Goal: Task Accomplishment & Management: Complete application form

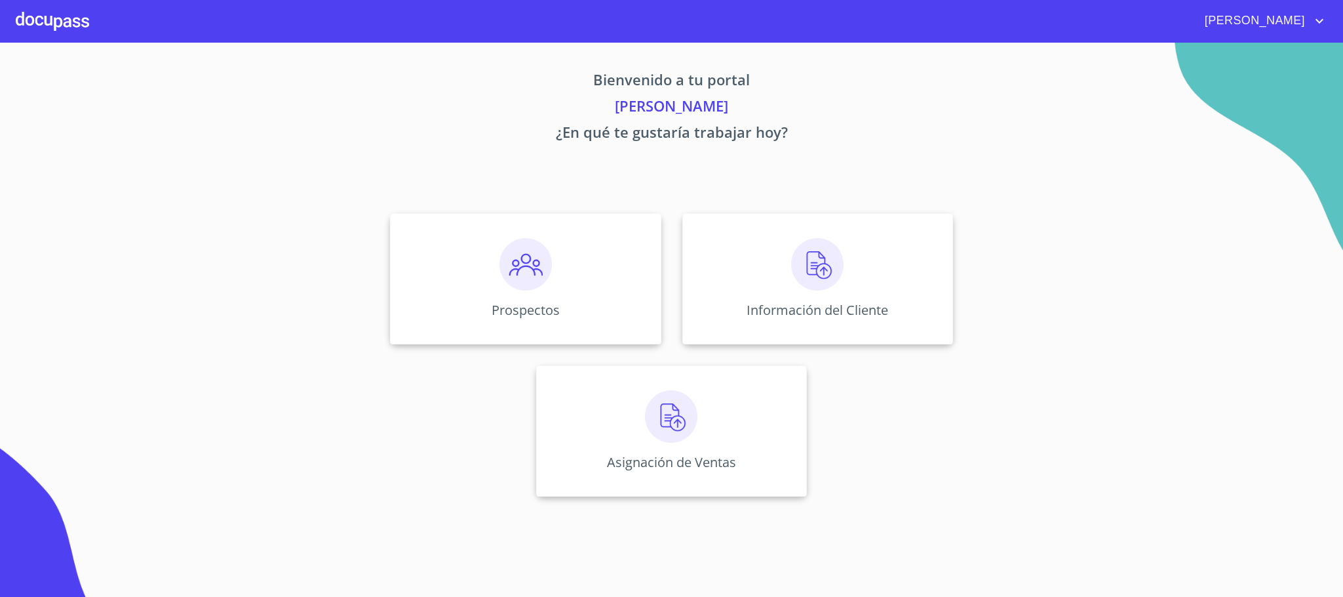
click at [622, 466] on div "Asignación de Ventas" at bounding box center [671, 430] width 271 height 131
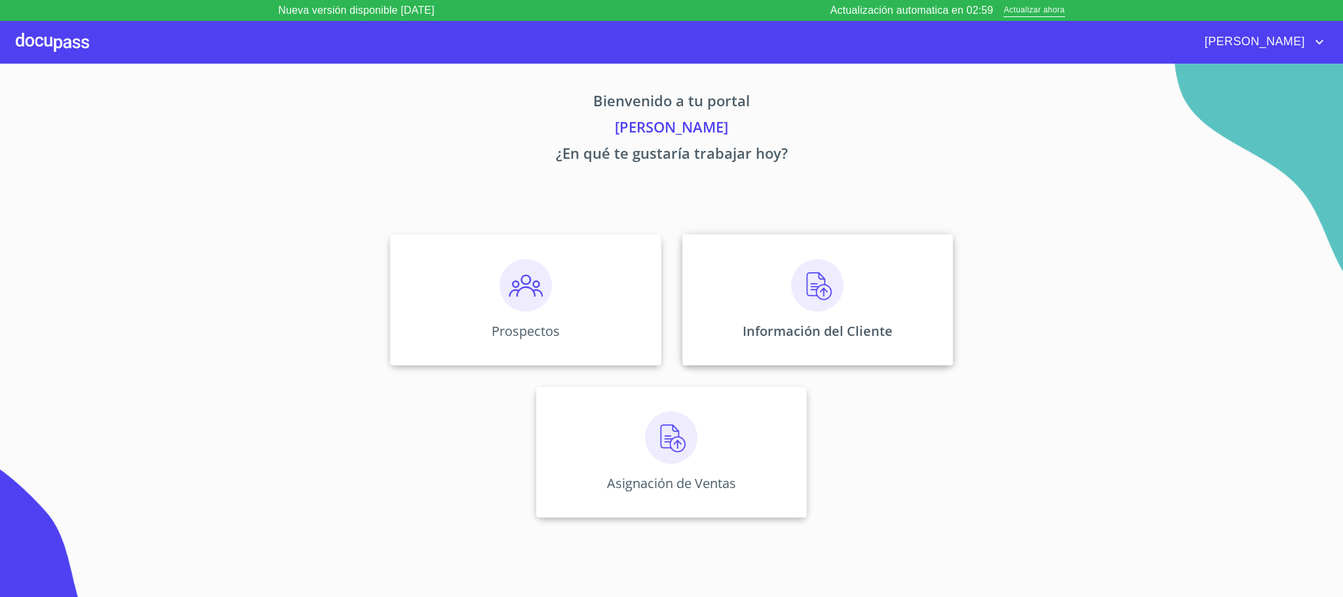
click at [828, 315] on div "Información del Cliente" at bounding box center [818, 299] width 271 height 131
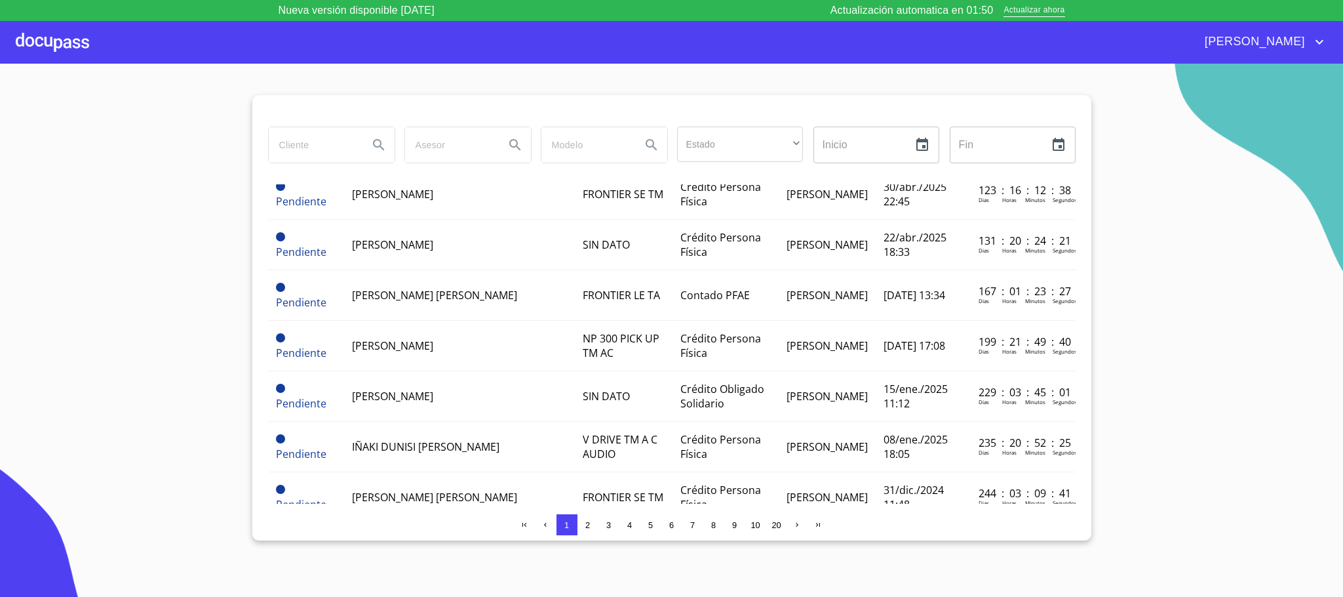
scroll to position [197, 0]
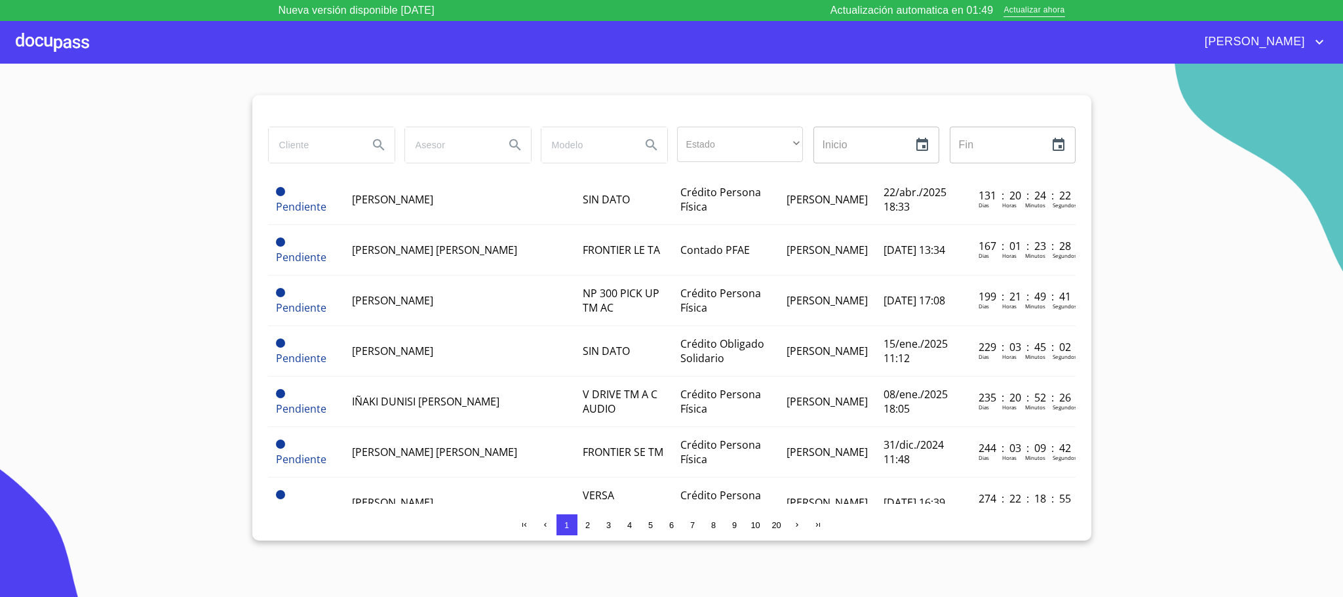
click at [323, 140] on input "search" at bounding box center [313, 144] width 89 height 35
type input "[PERSON_NAME]"
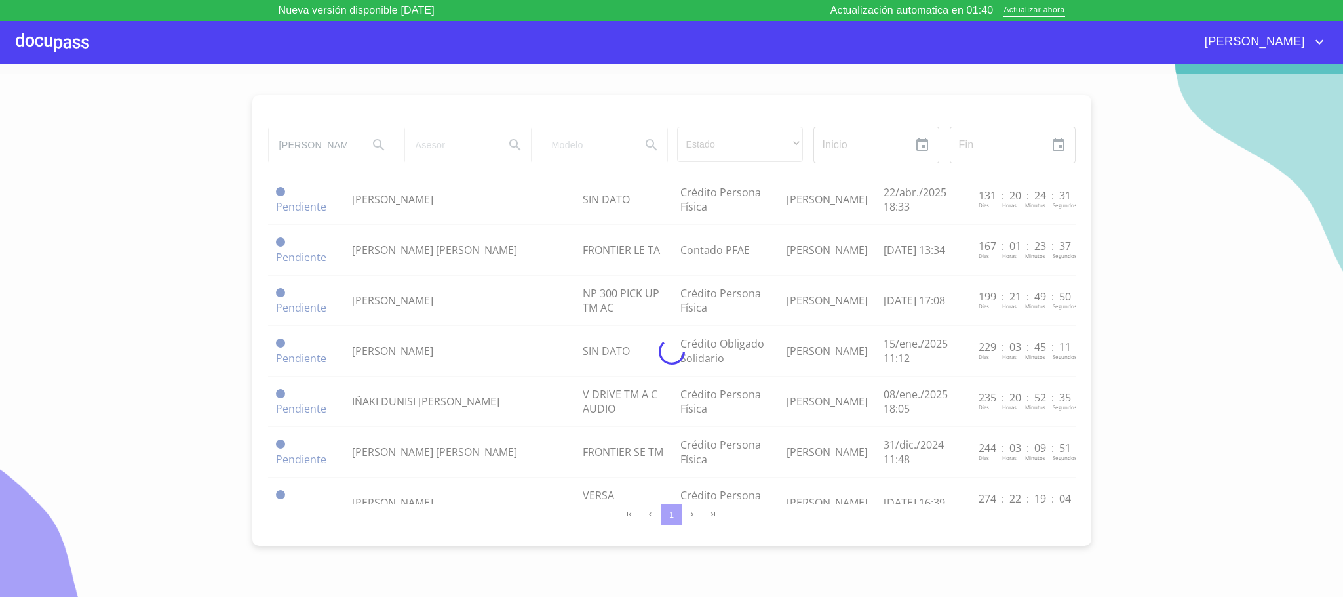
scroll to position [0, 0]
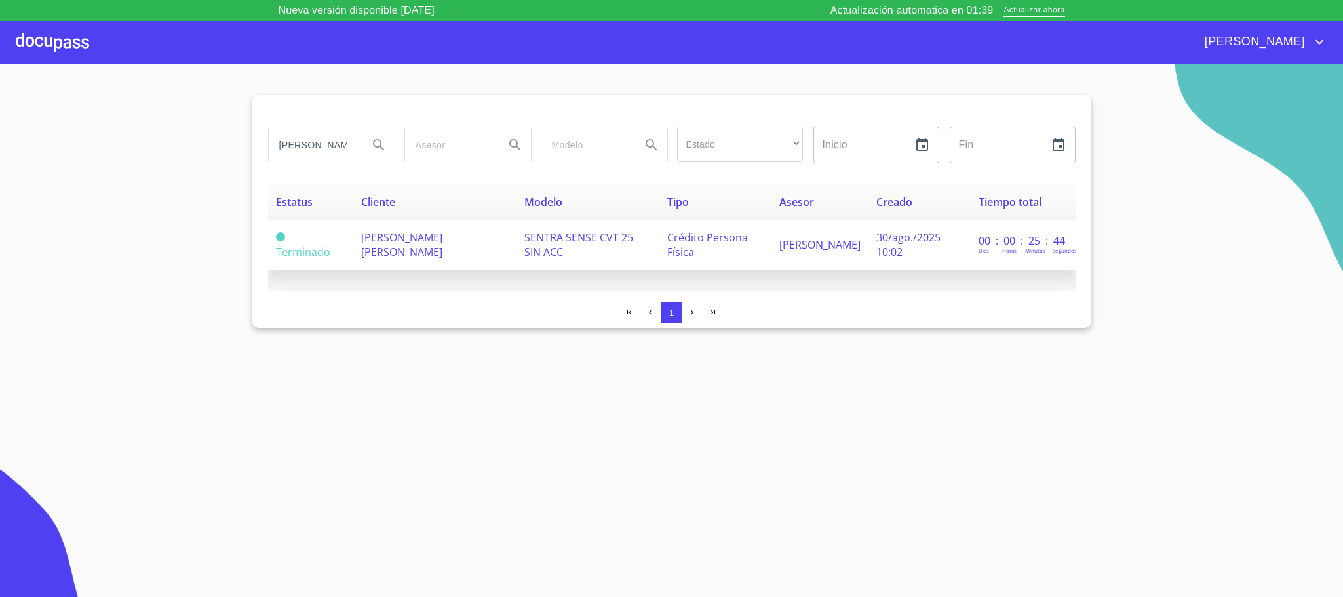
click at [392, 241] on span "[PERSON_NAME] [PERSON_NAME]" at bounding box center [401, 244] width 81 height 29
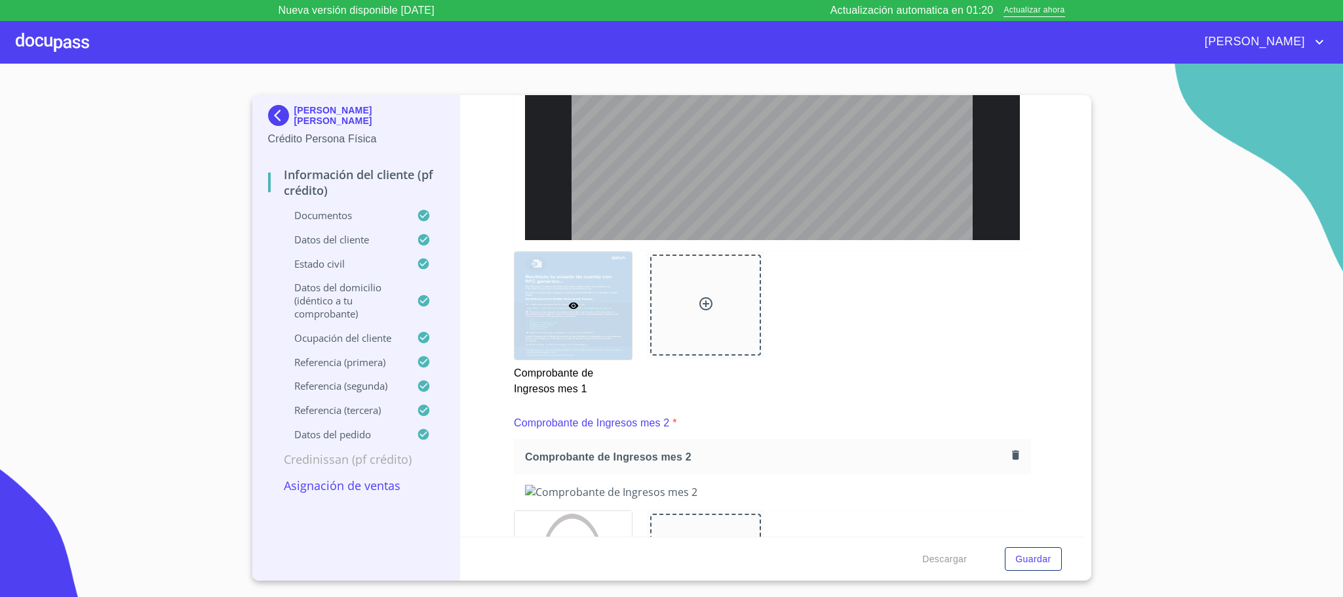
scroll to position [1806, 0]
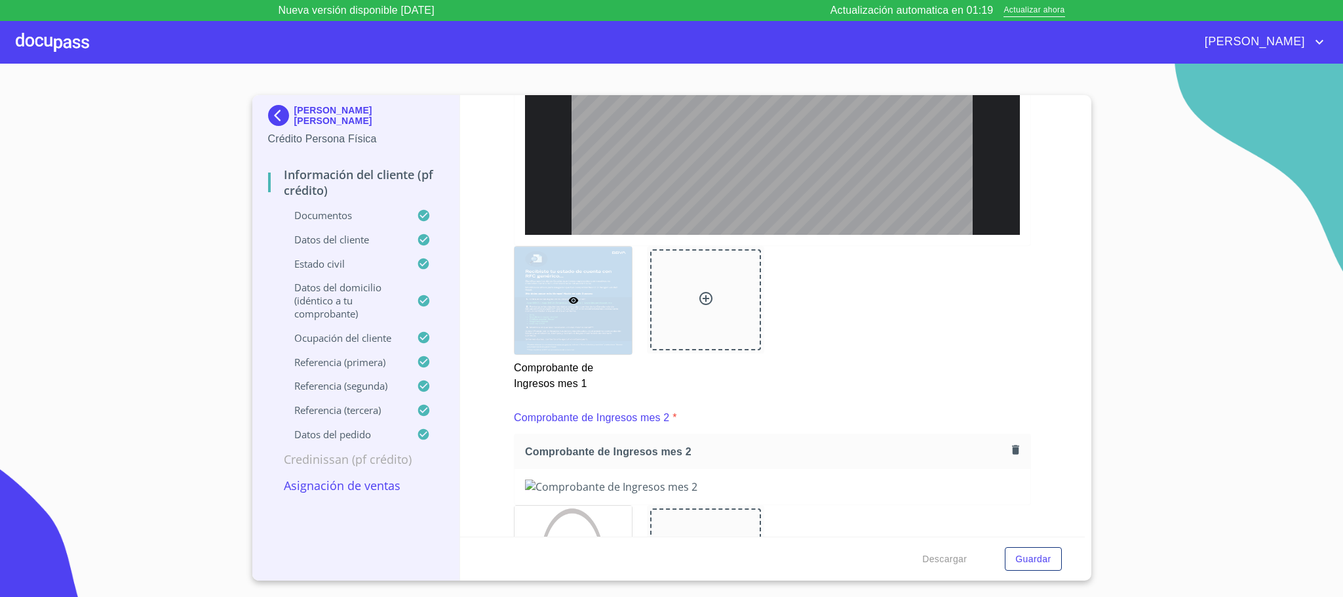
click at [28, 64] on section "GUSTAVO CESAR GONZALEZ DIOSDADO Crédito Persona Física Información del cliente …" at bounding box center [671, 341] width 1343 height 554
click at [41, 47] on div at bounding box center [52, 42] width 73 height 42
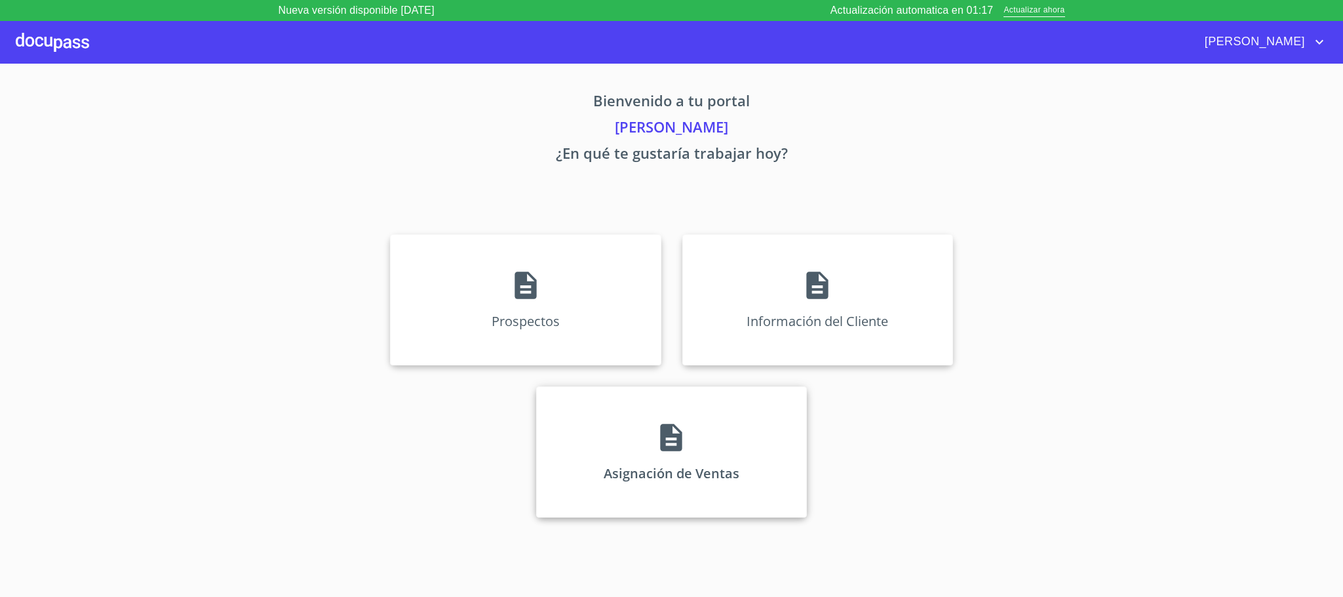
click at [713, 455] on div "Asignación de Ventas" at bounding box center [671, 451] width 271 height 131
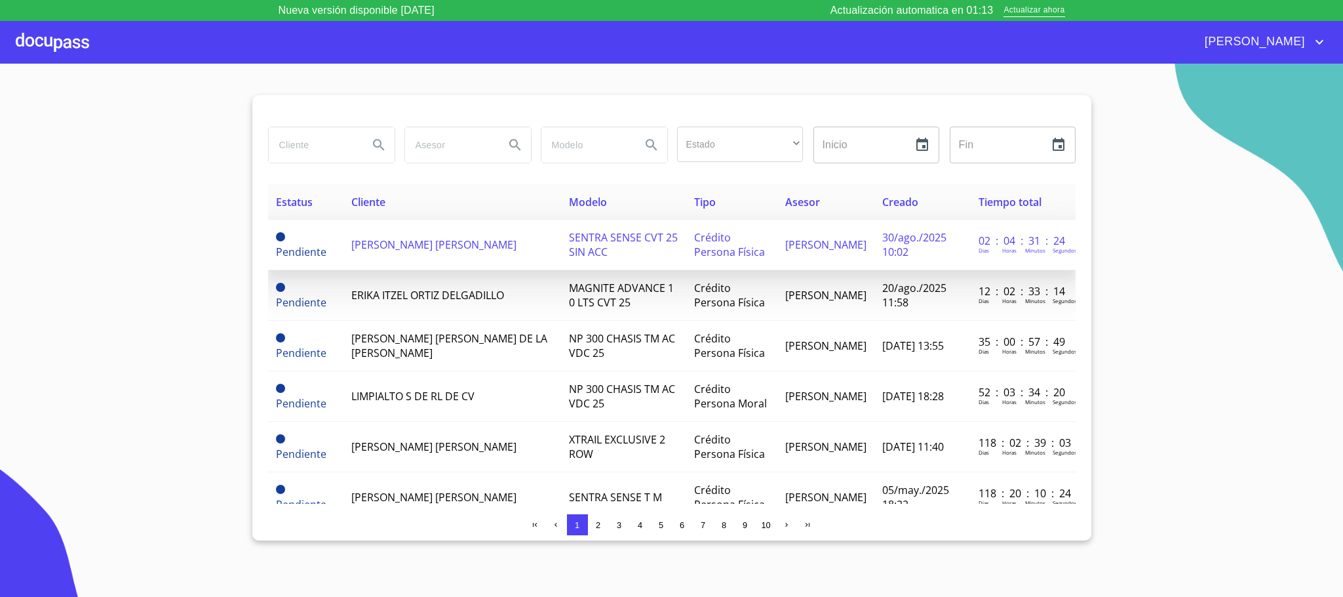
click at [382, 241] on span "[PERSON_NAME] [PERSON_NAME]" at bounding box center [433, 244] width 165 height 14
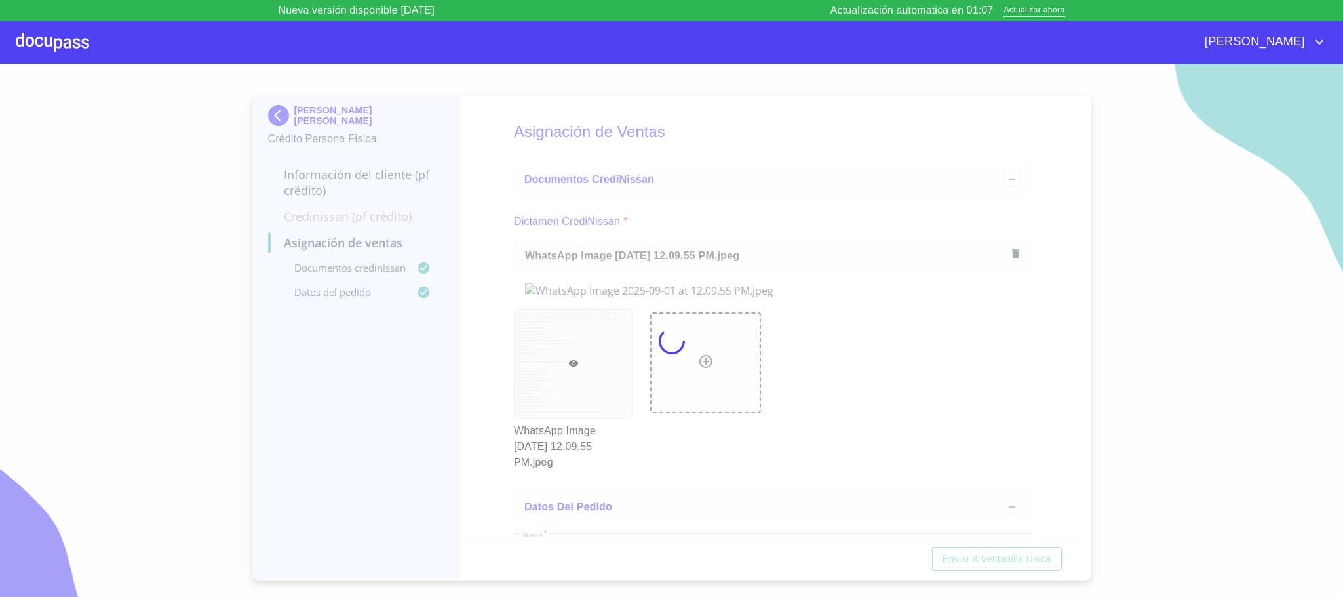
click at [1342, 254] on div at bounding box center [671, 341] width 1343 height 554
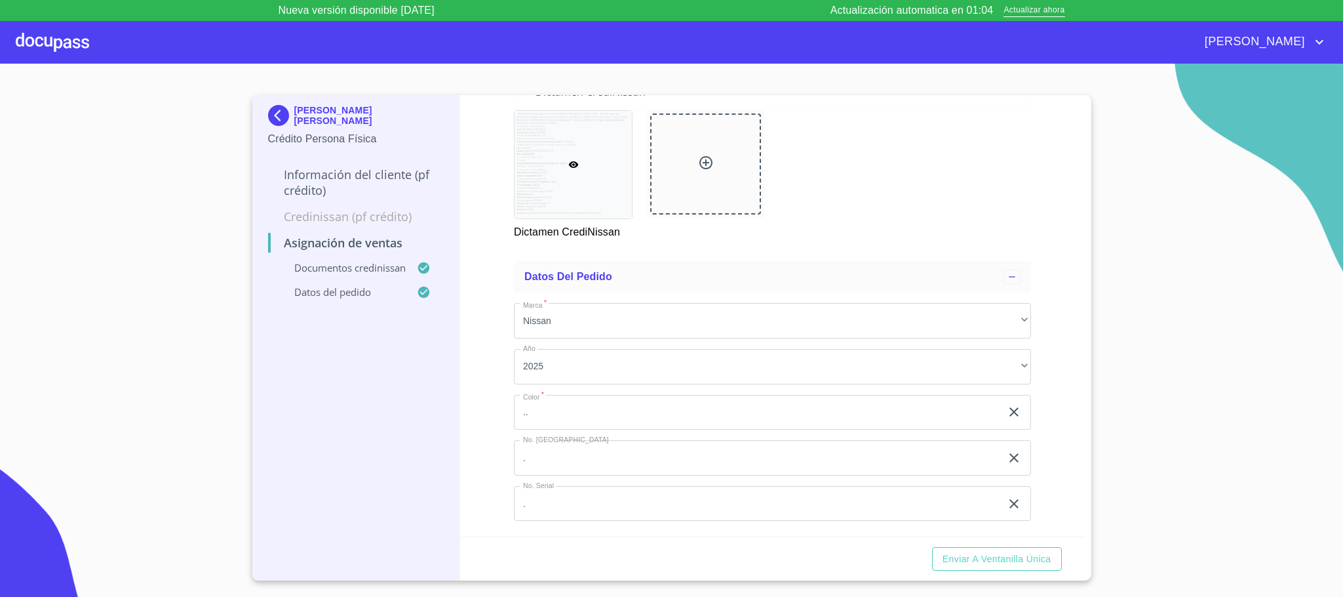
scroll to position [574, 0]
click at [983, 547] on button "Enviar a Ventanilla única" at bounding box center [997, 559] width 130 height 24
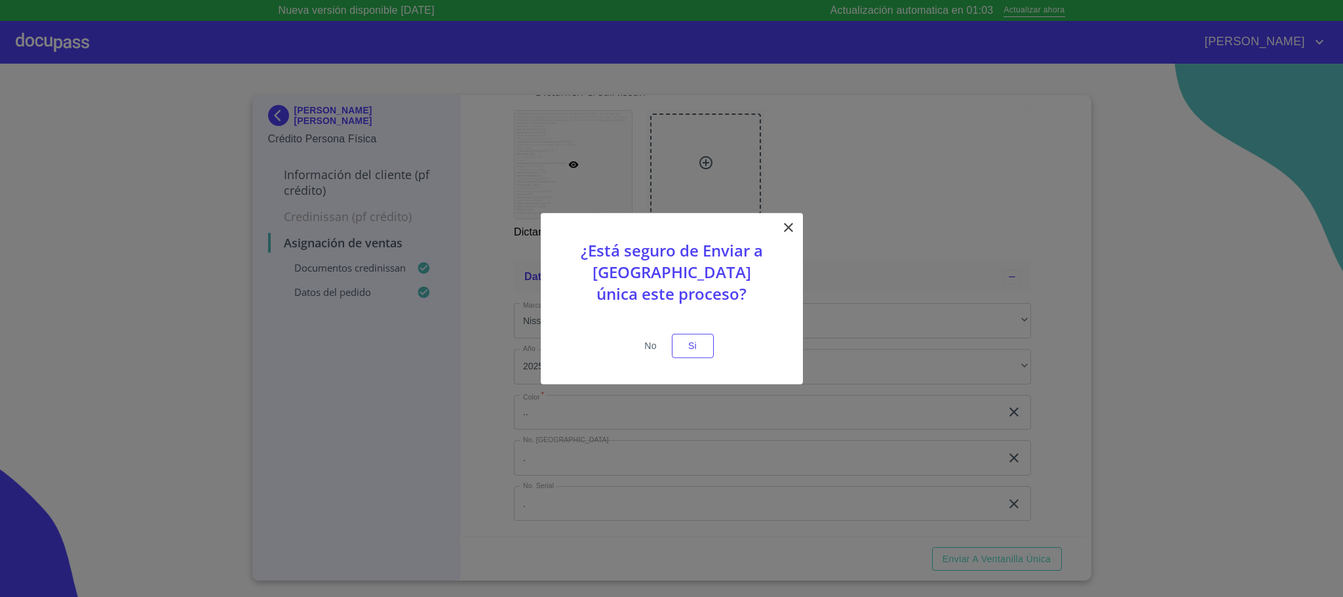
click at [671, 336] on button "No" at bounding box center [651, 346] width 42 height 24
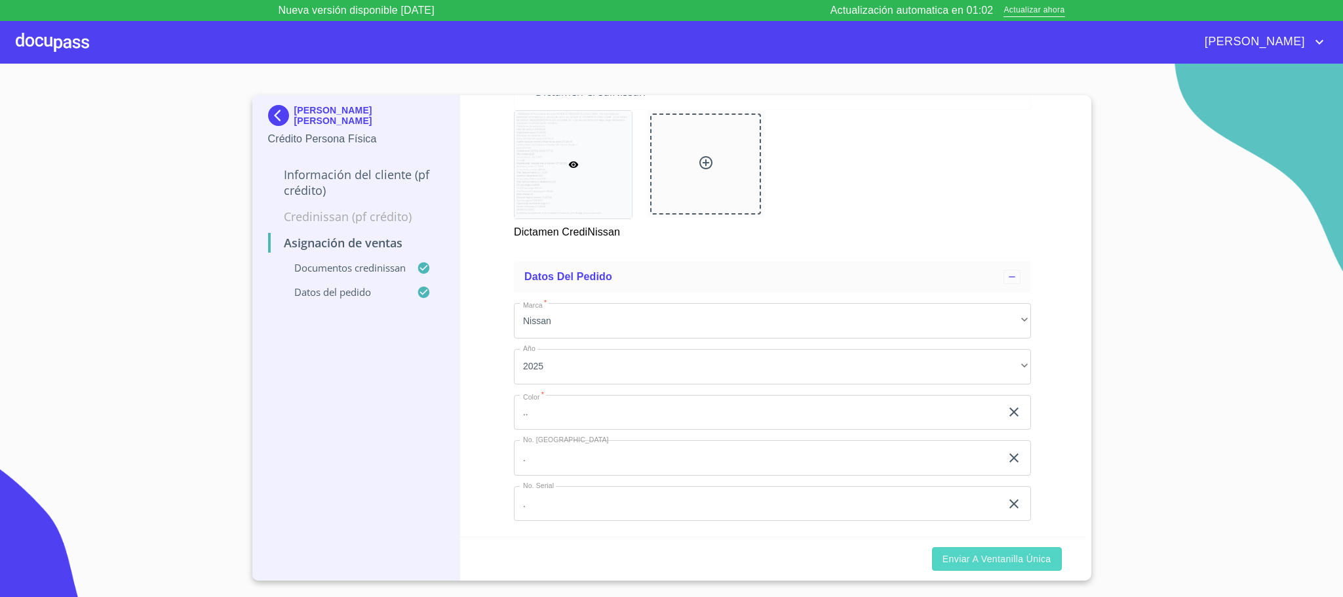
click at [987, 559] on span "Enviar a Ventanilla única" at bounding box center [997, 559] width 109 height 16
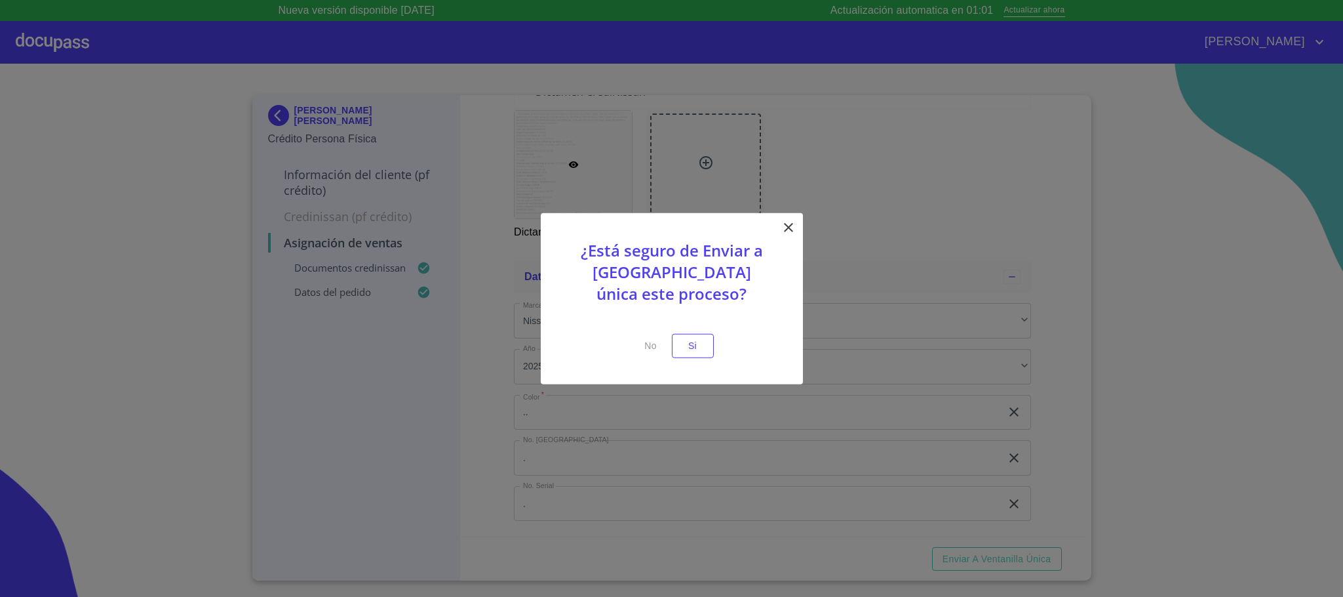
drag, startPoint x: 726, startPoint y: 340, endPoint x: 714, endPoint y: 342, distance: 12.0
click at [714, 342] on div "¿Está seguro de Enviar a Ventanilla única este proceso? No Si" at bounding box center [672, 298] width 262 height 171
click at [707, 342] on button "Si" at bounding box center [693, 346] width 42 height 24
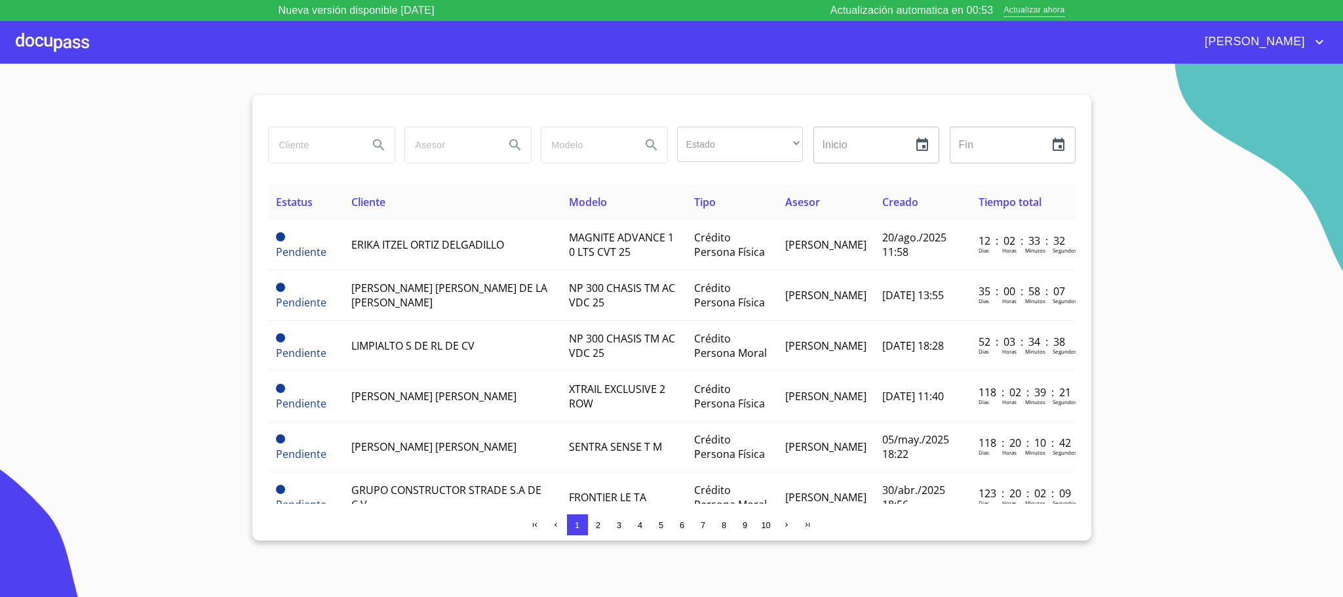
click at [32, 42] on div at bounding box center [52, 42] width 73 height 42
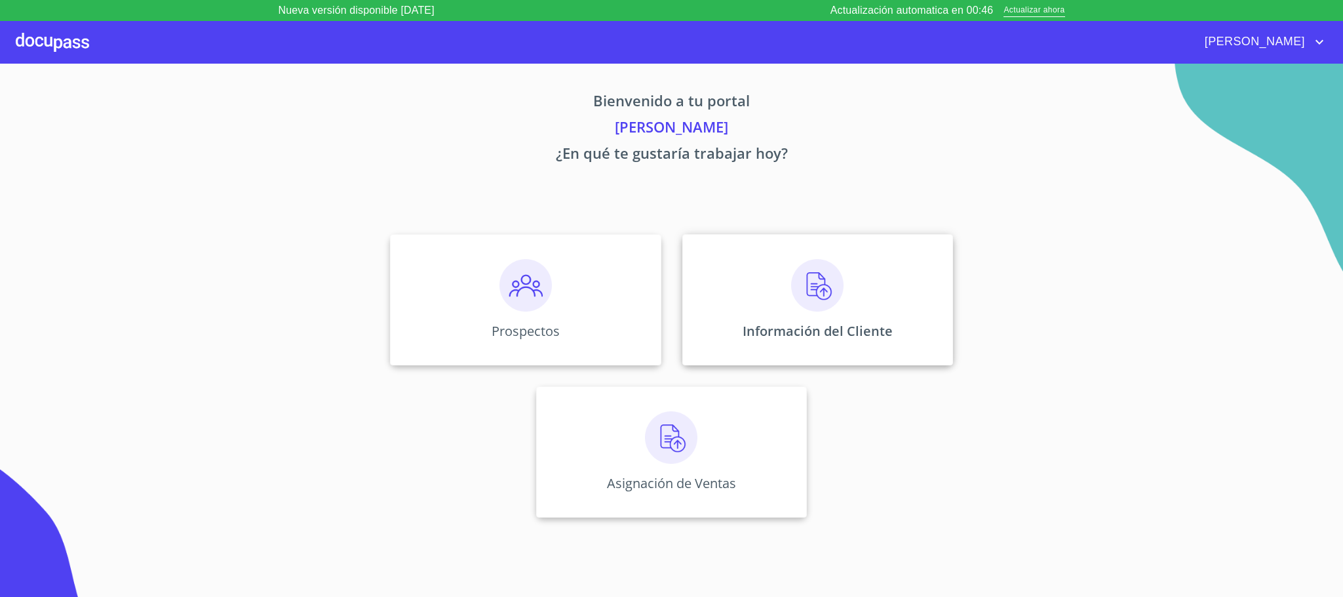
click at [785, 296] on div "Información del Cliente" at bounding box center [818, 299] width 271 height 131
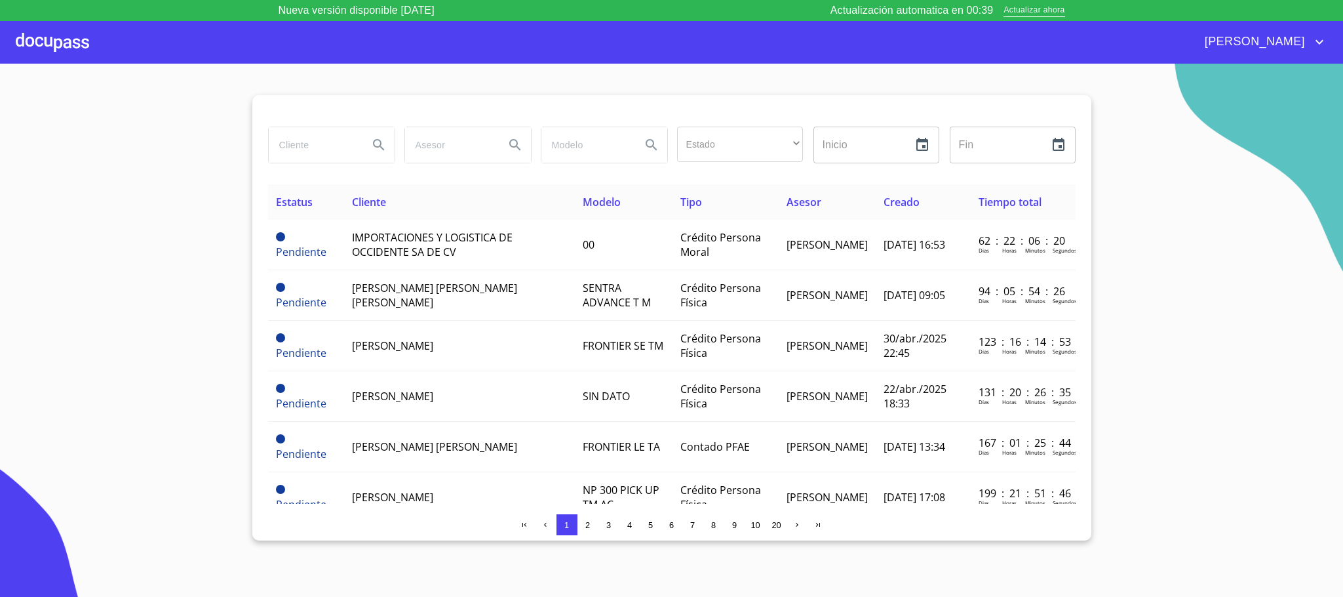
click at [284, 146] on input "search" at bounding box center [313, 144] width 89 height 35
type input "gustavo cesar"
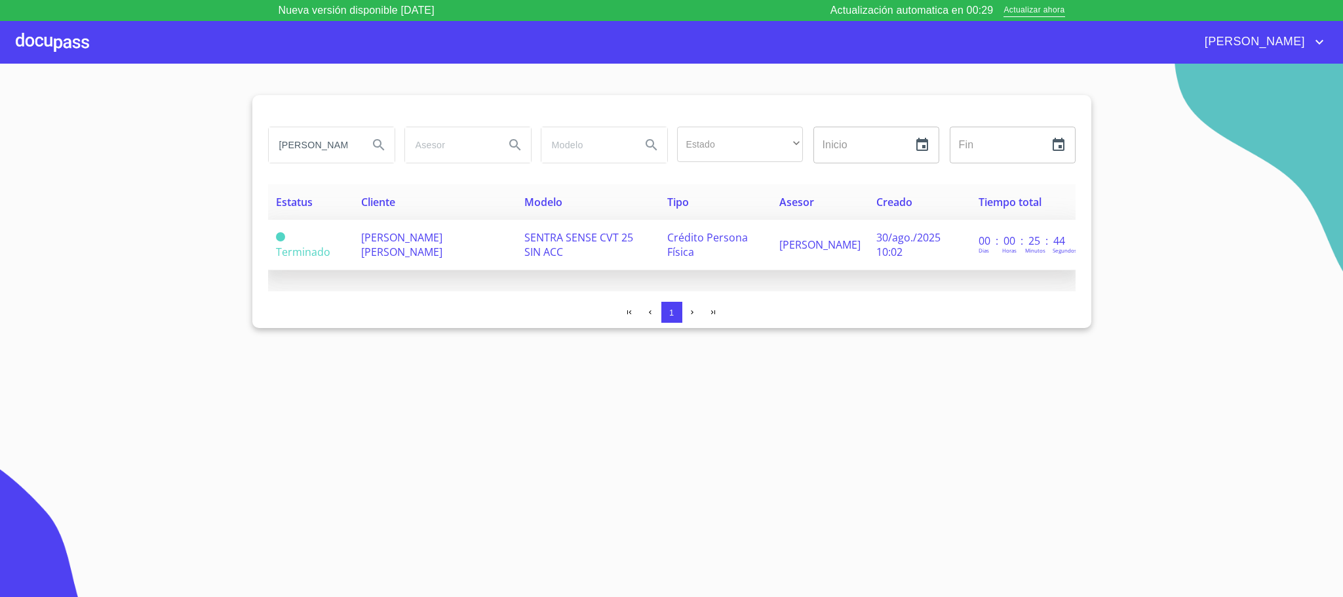
click at [458, 248] on td "[PERSON_NAME] [PERSON_NAME]" at bounding box center [435, 245] width 164 height 50
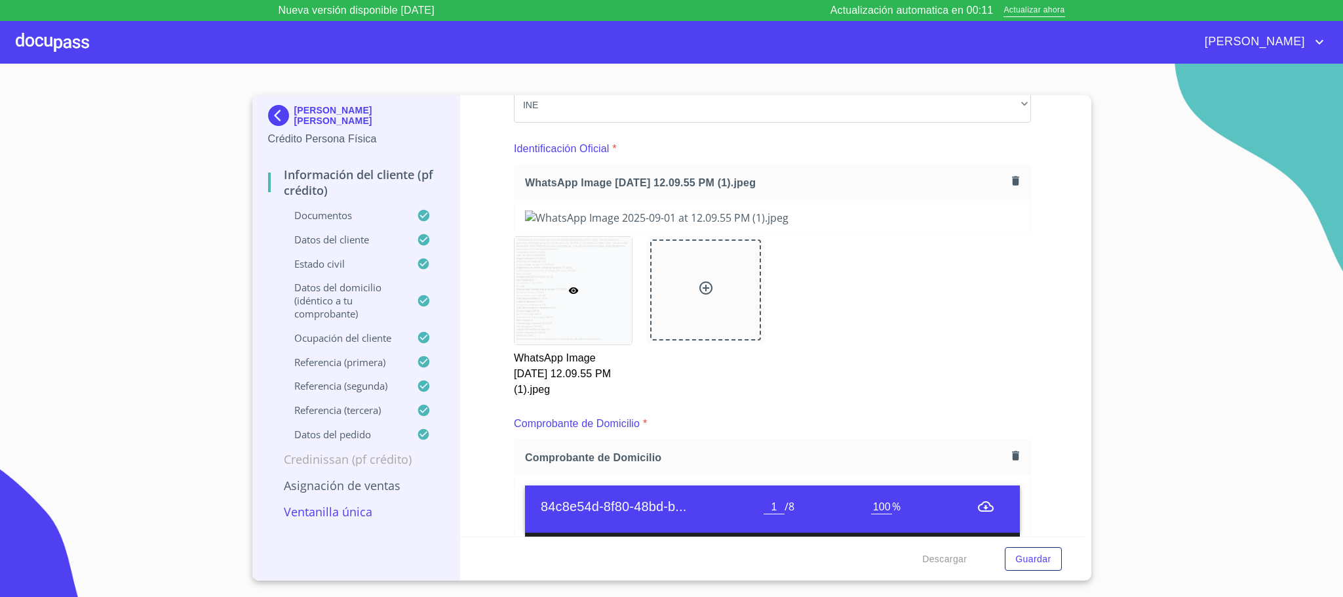
scroll to position [98, 0]
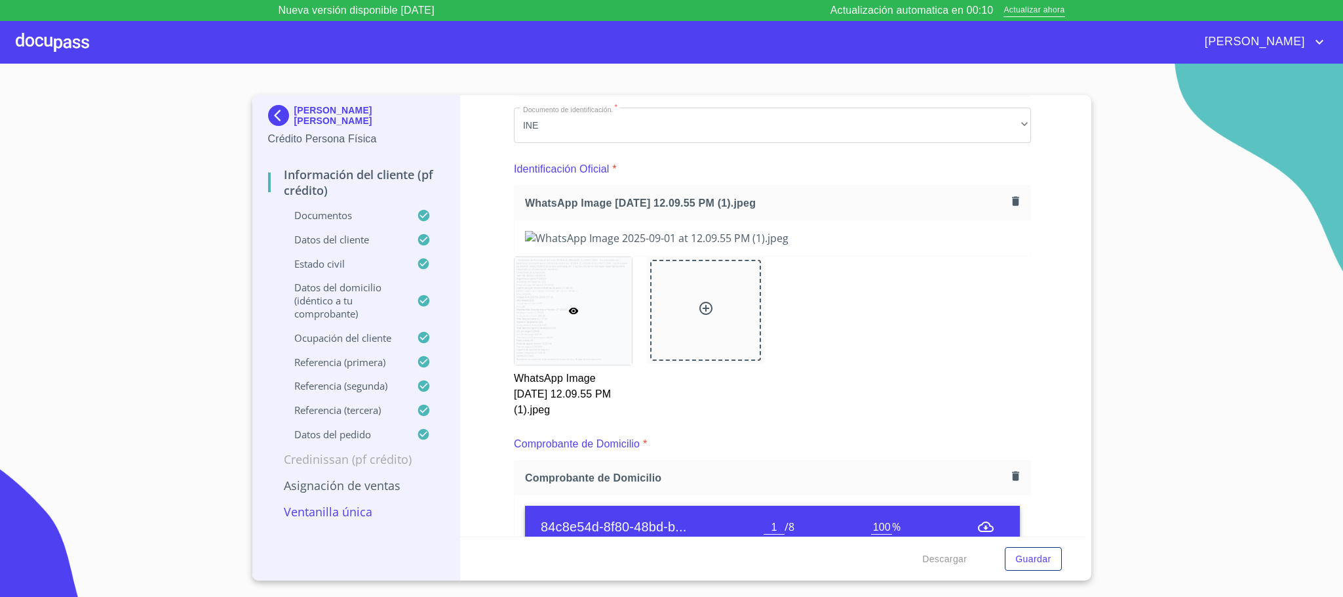
click at [1012, 201] on icon "button" at bounding box center [1015, 200] width 7 height 9
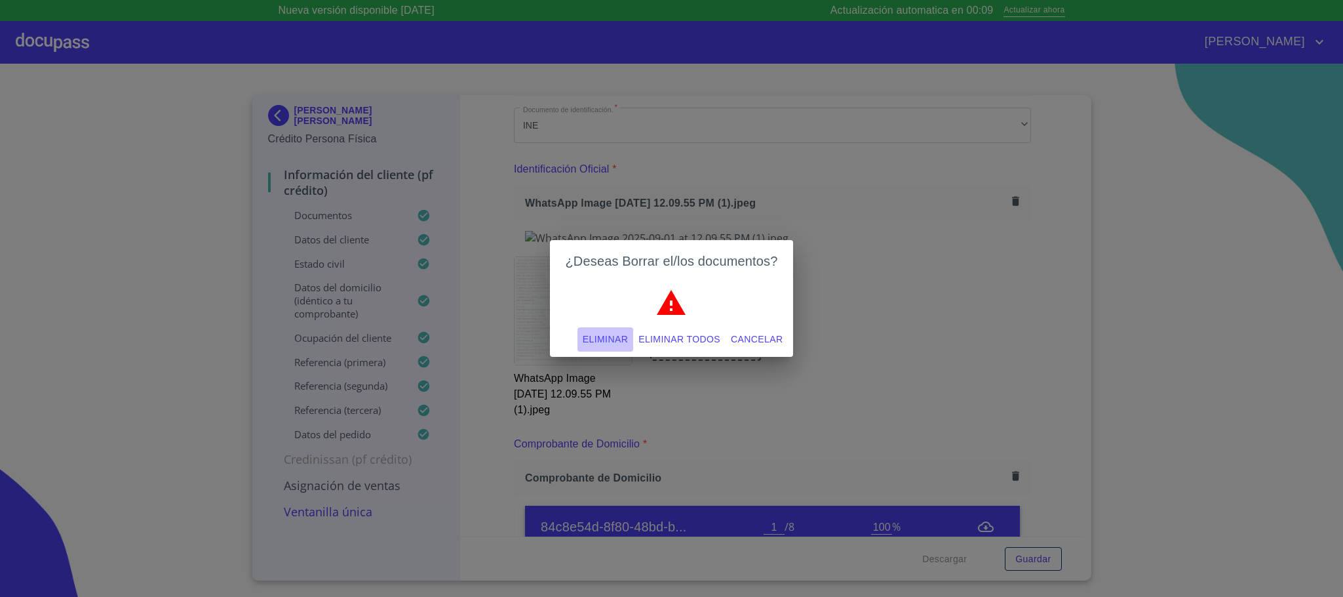
click at [589, 328] on button "Eliminar" at bounding box center [606, 339] width 56 height 24
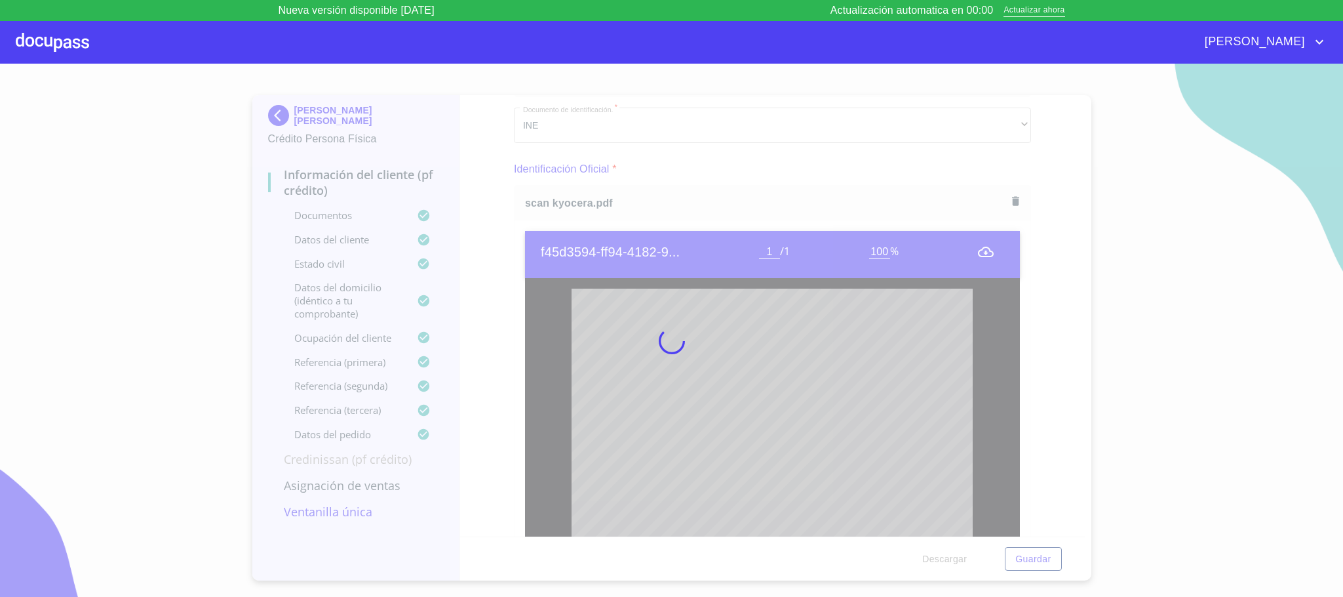
click at [514, 199] on div at bounding box center [671, 341] width 1343 height 554
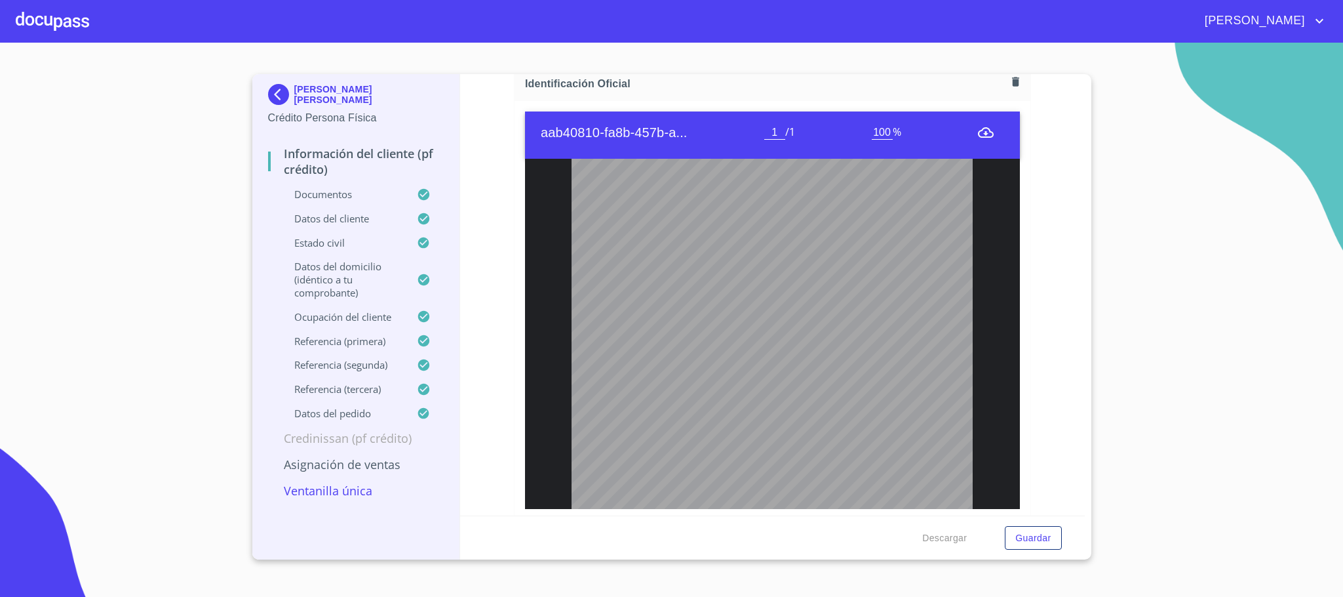
scroll to position [180, 0]
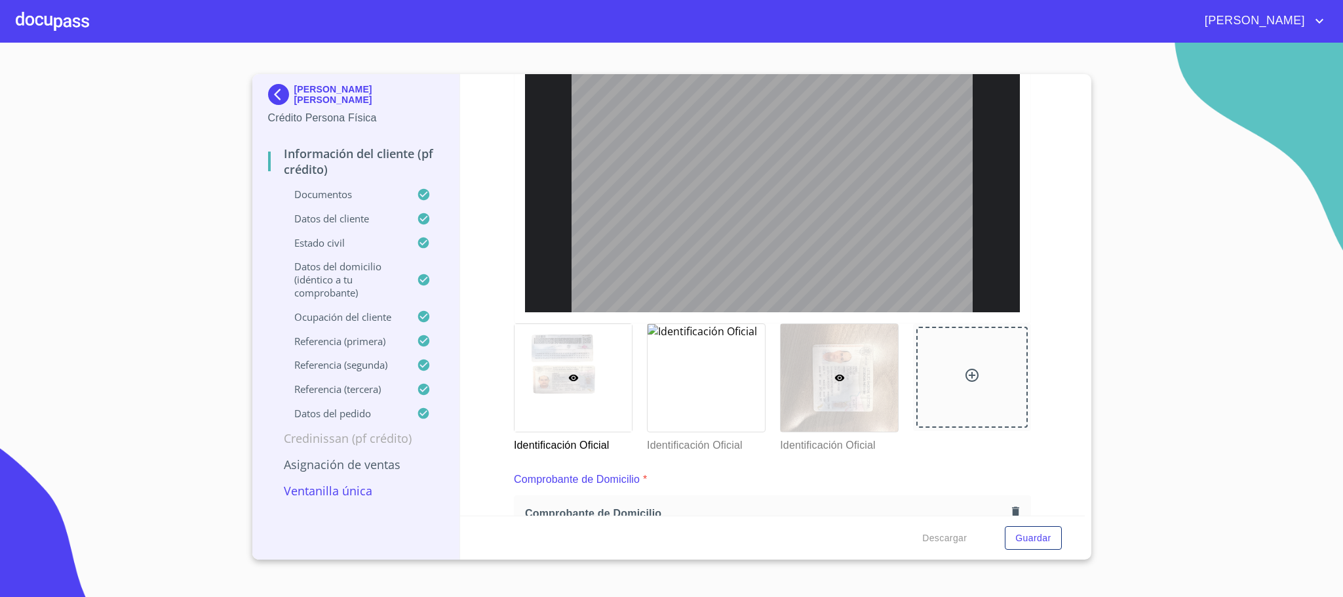
click at [866, 376] on div at bounding box center [839, 378] width 117 height 108
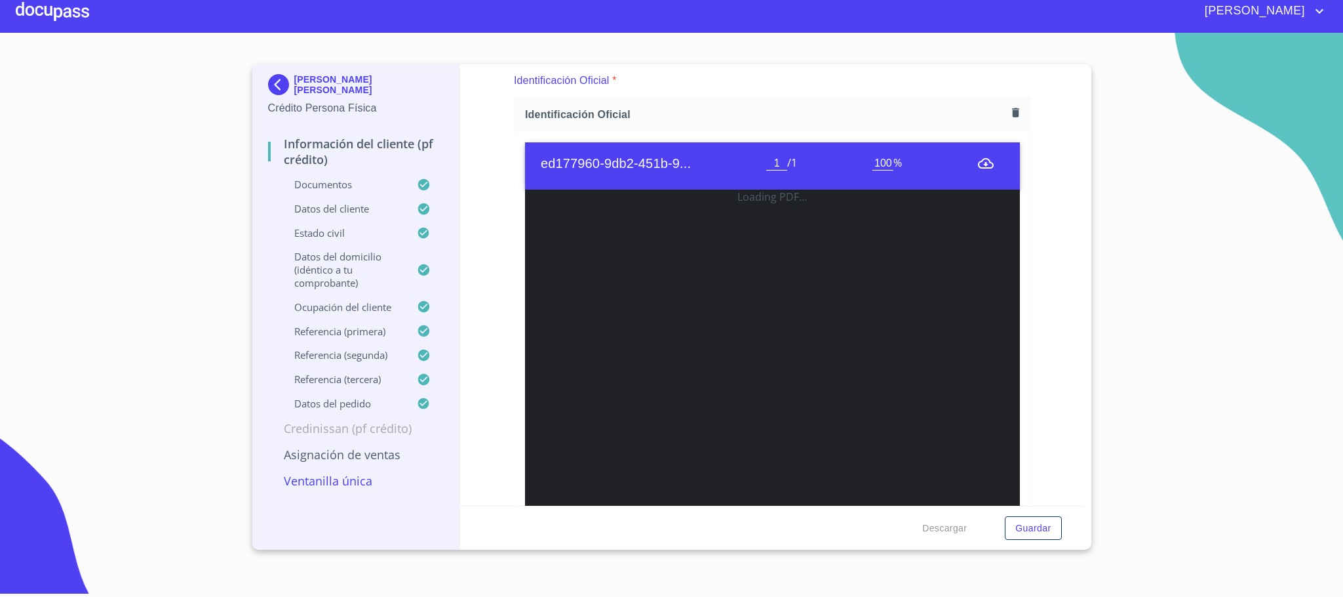
scroll to position [0, 0]
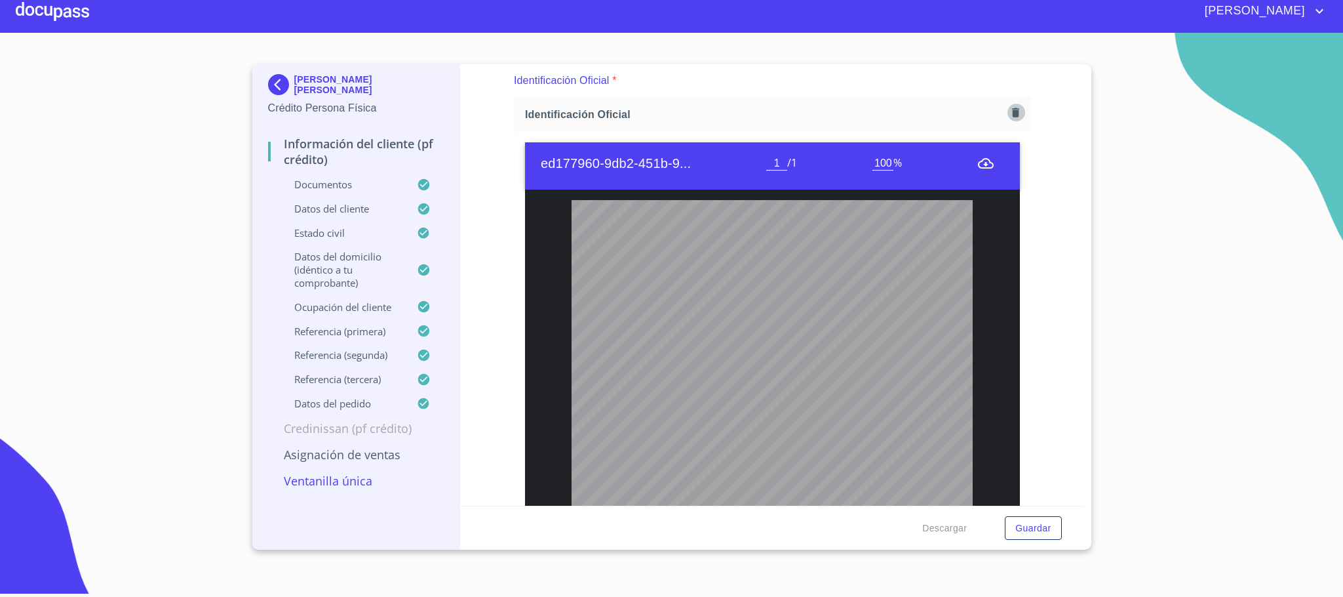
click at [1010, 108] on icon "button" at bounding box center [1016, 112] width 12 height 12
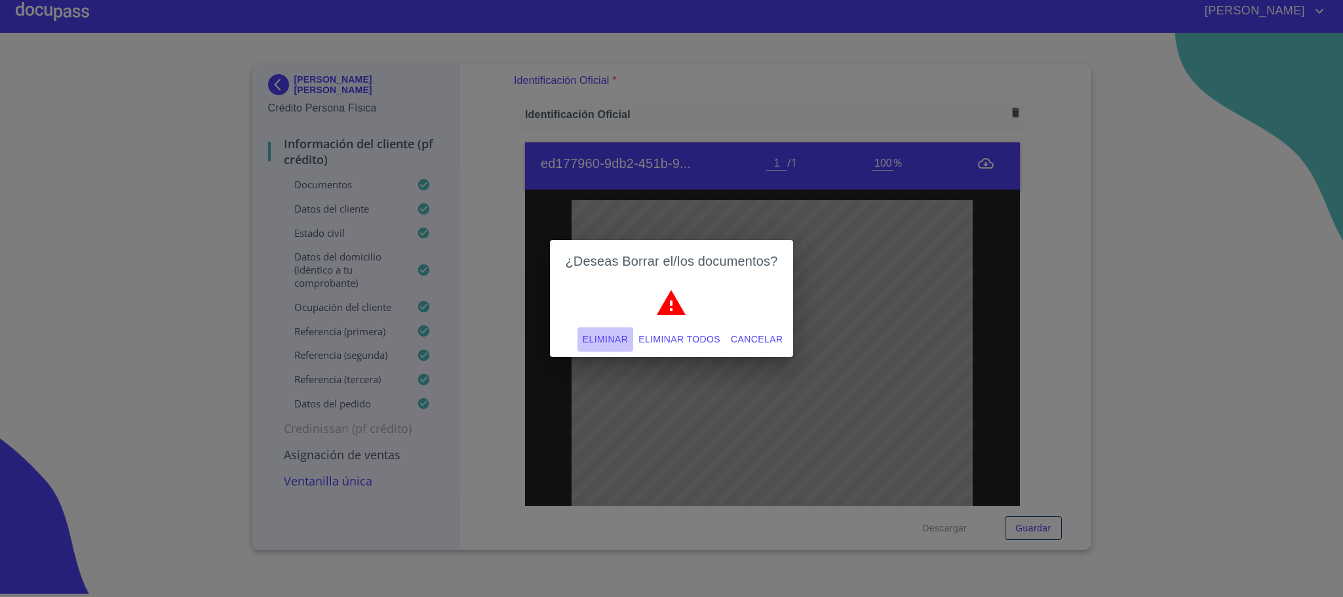
click at [608, 339] on span "Eliminar" at bounding box center [605, 339] width 45 height 16
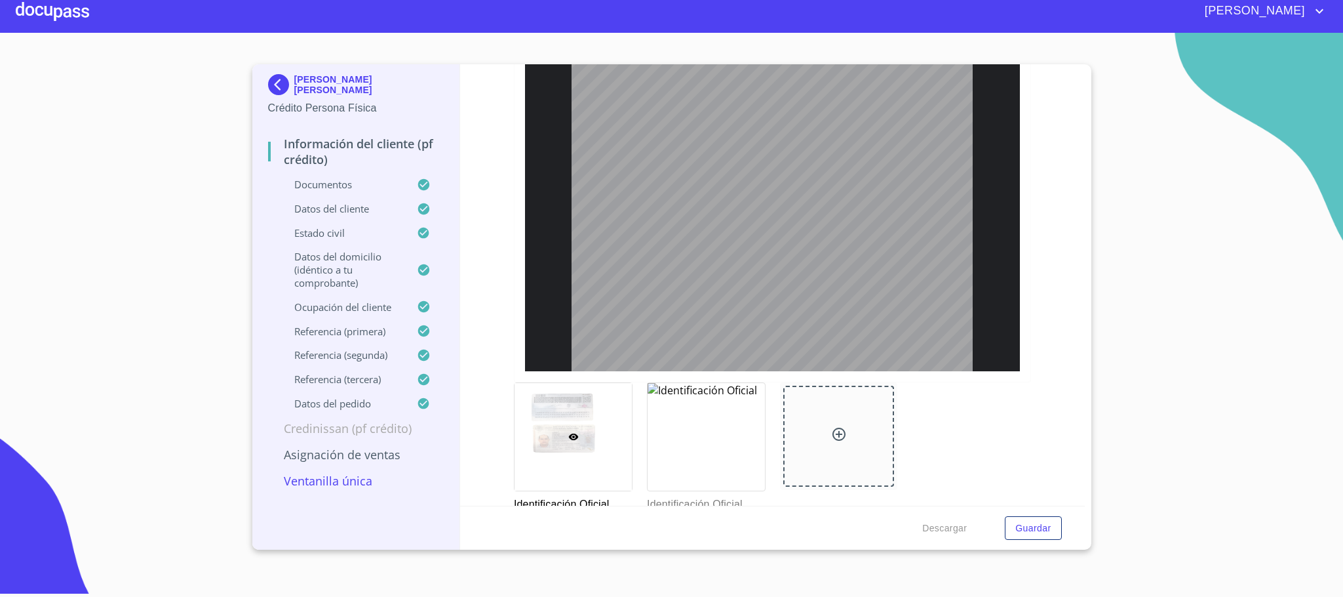
scroll to position [353, 0]
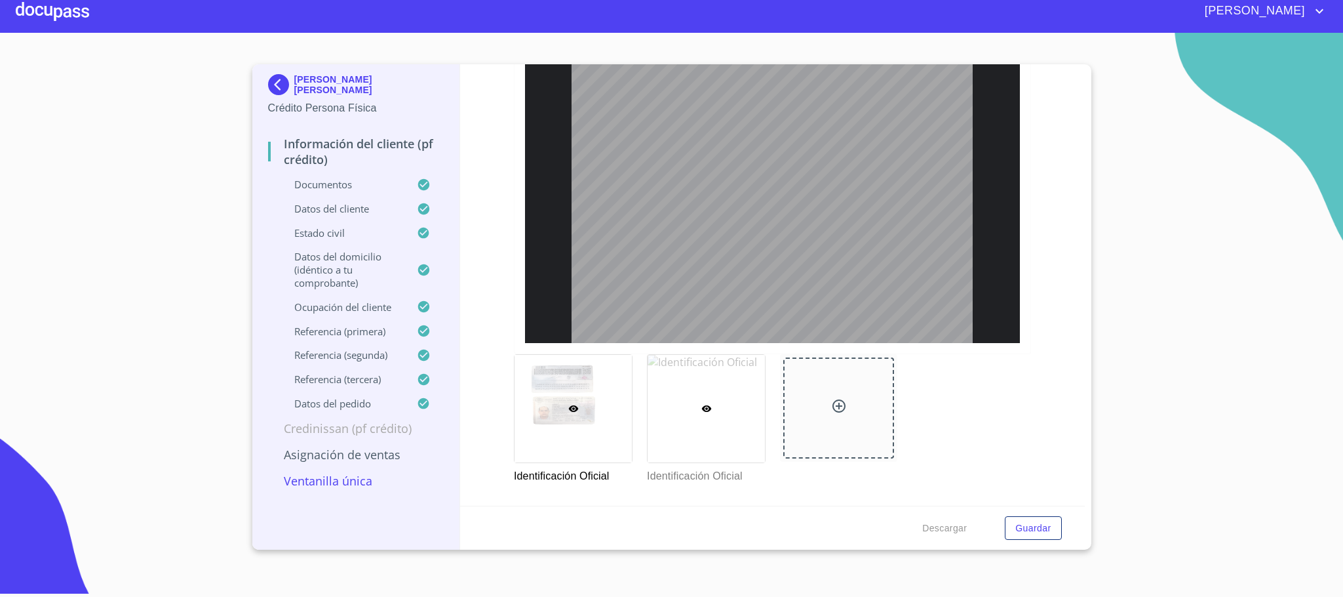
click at [710, 409] on div at bounding box center [706, 409] width 117 height 108
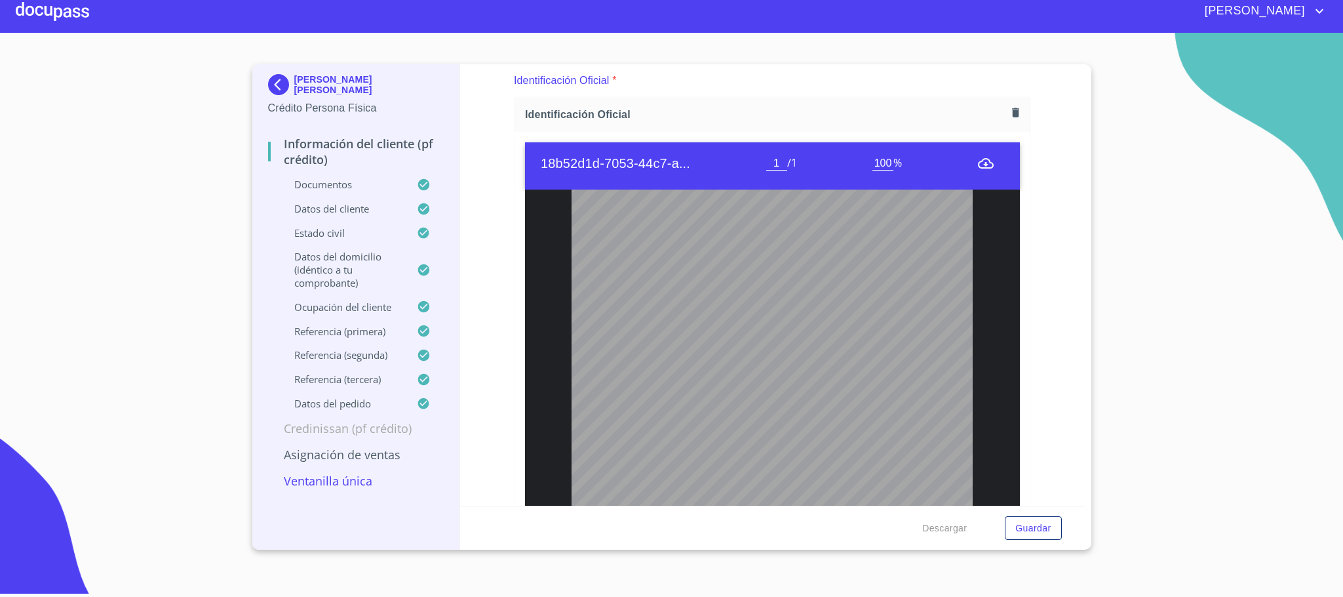
scroll to position [0, 0]
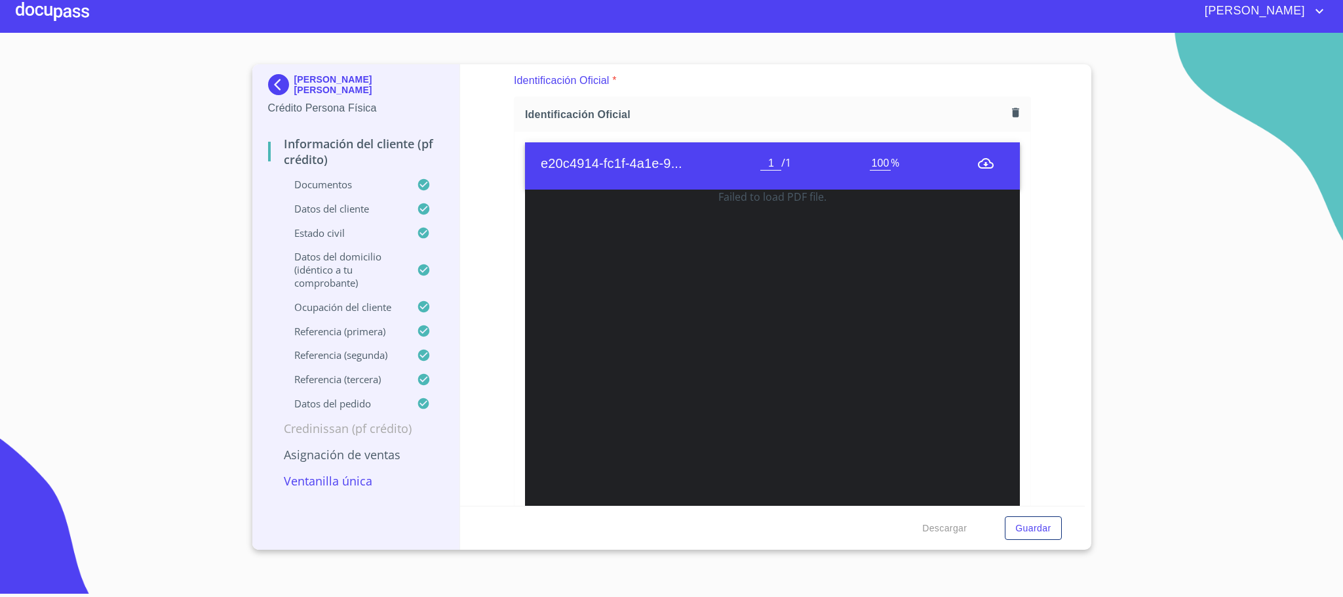
click at [1012, 109] on icon "button" at bounding box center [1015, 112] width 7 height 9
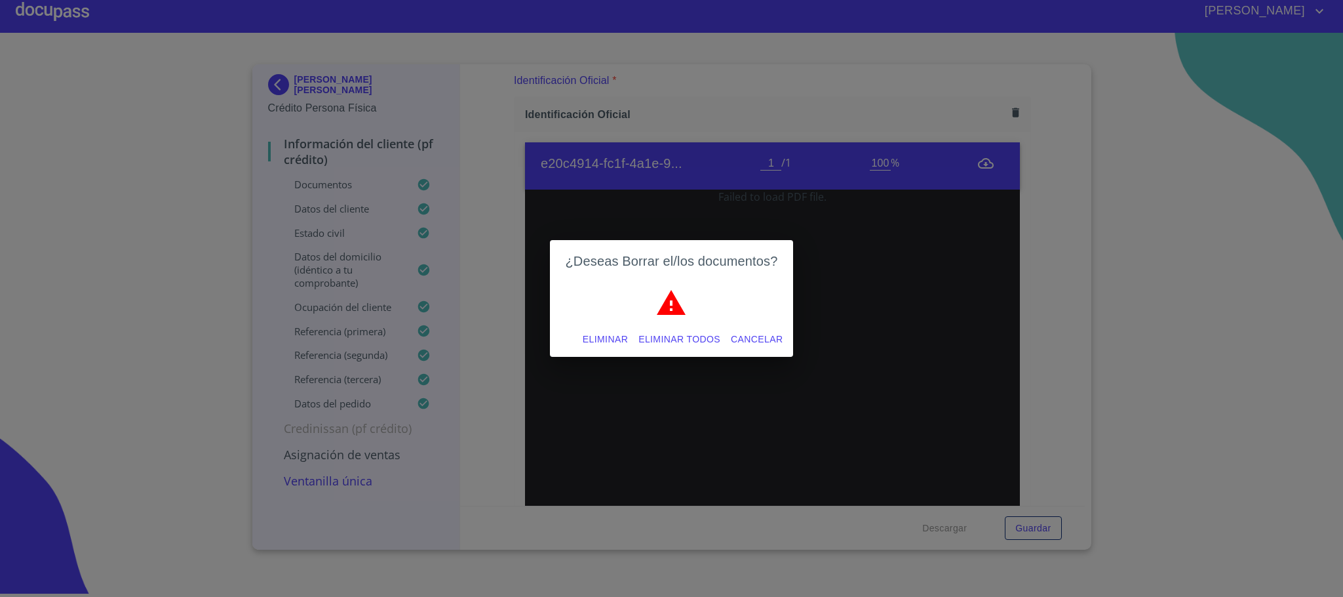
click at [603, 337] on span "Eliminar" at bounding box center [605, 339] width 45 height 16
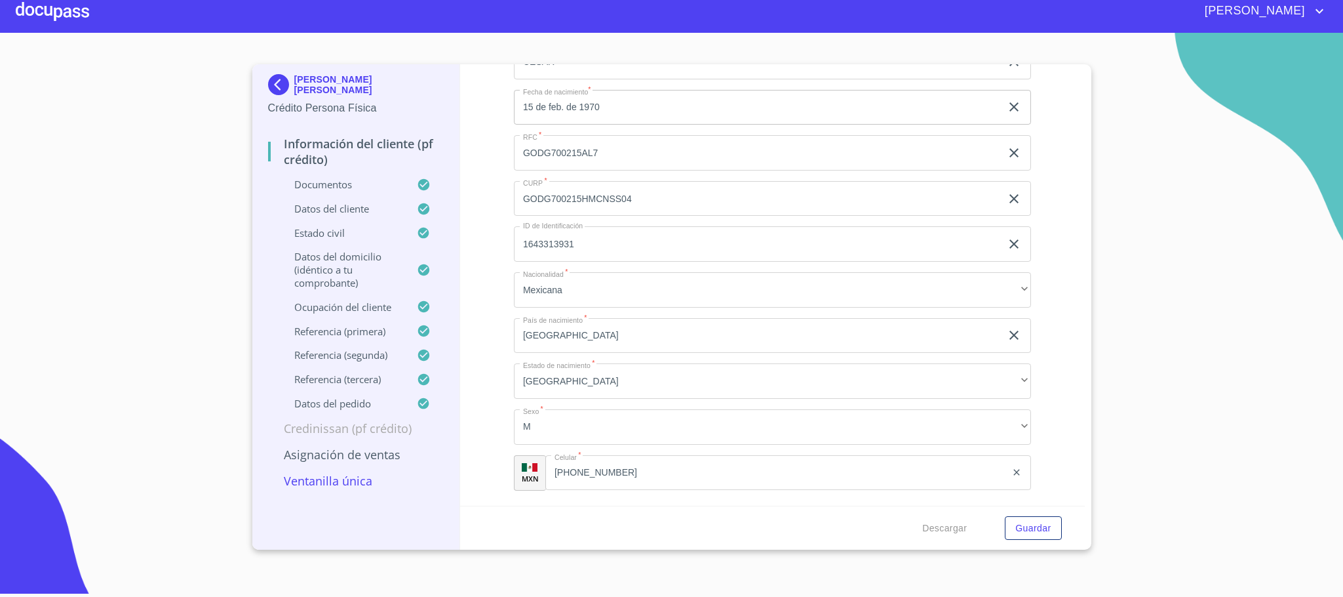
scroll to position [3696, 0]
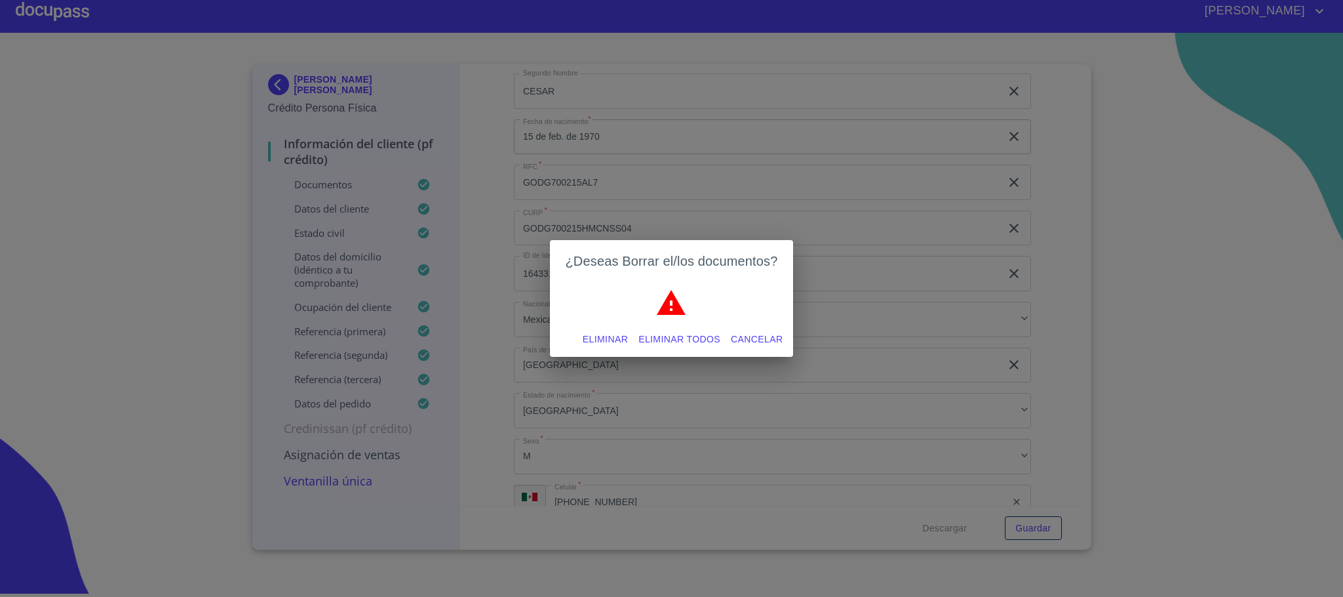
drag, startPoint x: 612, startPoint y: 319, endPoint x: 610, endPoint y: 325, distance: 6.8
click at [610, 325] on div "¿Deseas Borrar el/los documentos? Eliminar Eliminar todos Cancelar" at bounding box center [672, 298] width 244 height 117
click at [612, 341] on span "Eliminar" at bounding box center [605, 339] width 45 height 16
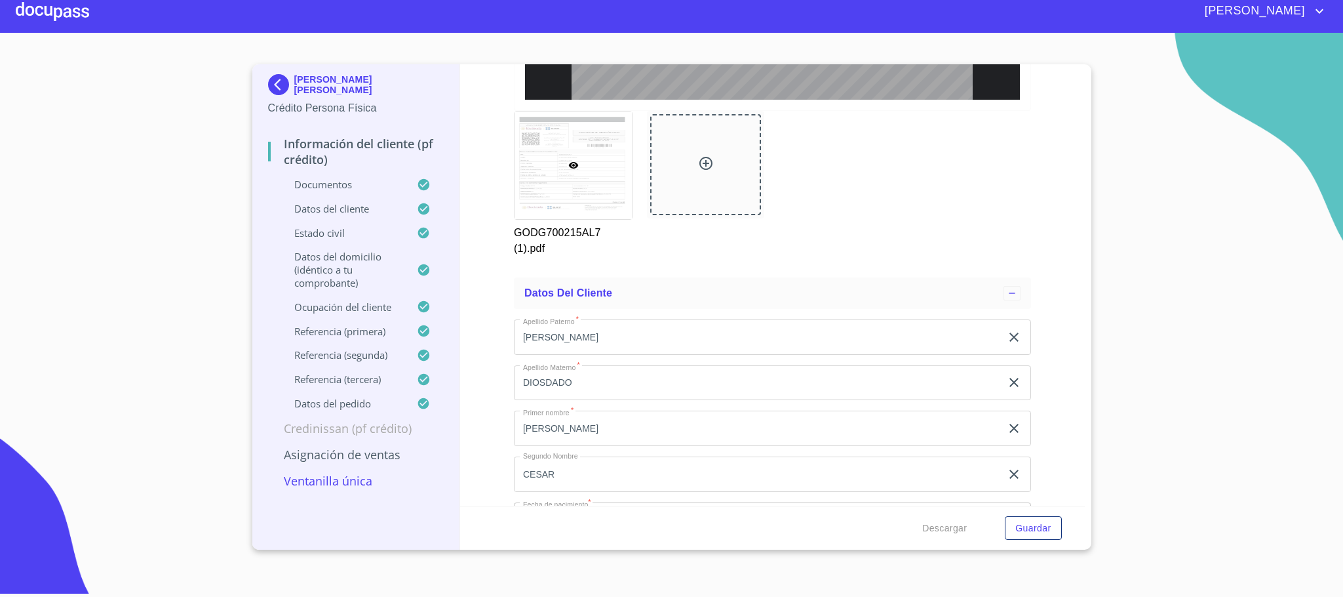
click at [1041, 531] on span "Guardar" at bounding box center [1033, 528] width 35 height 16
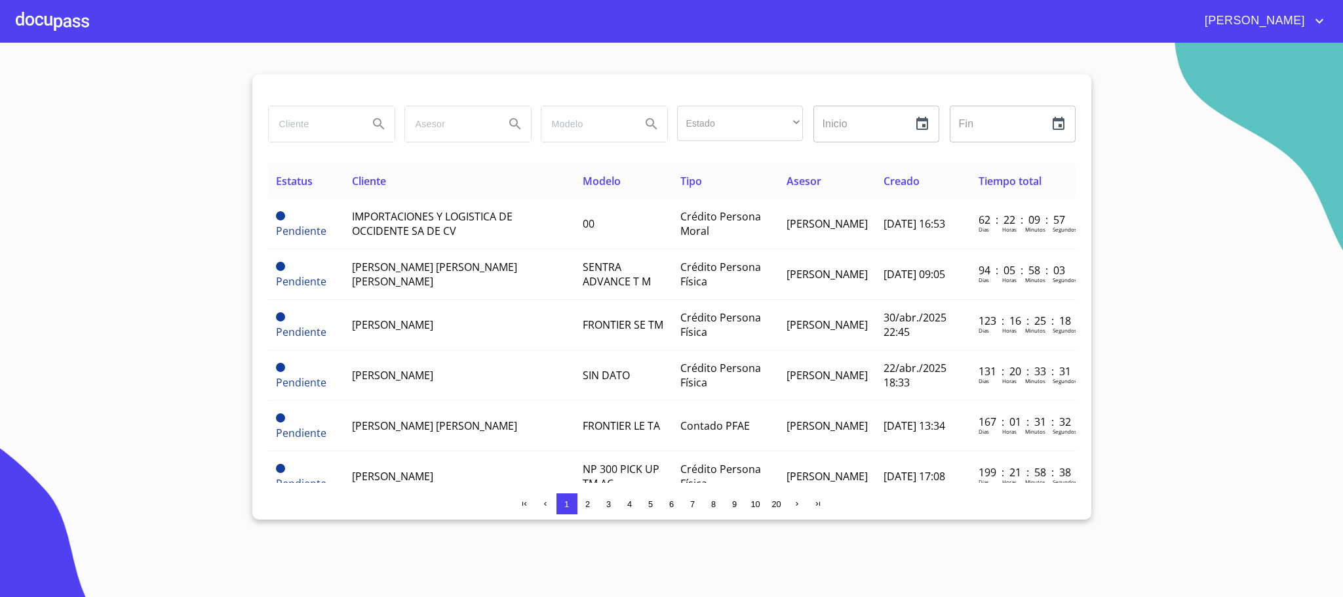
click at [355, 138] on input "search" at bounding box center [313, 123] width 89 height 35
type input "[PERSON_NAME]"
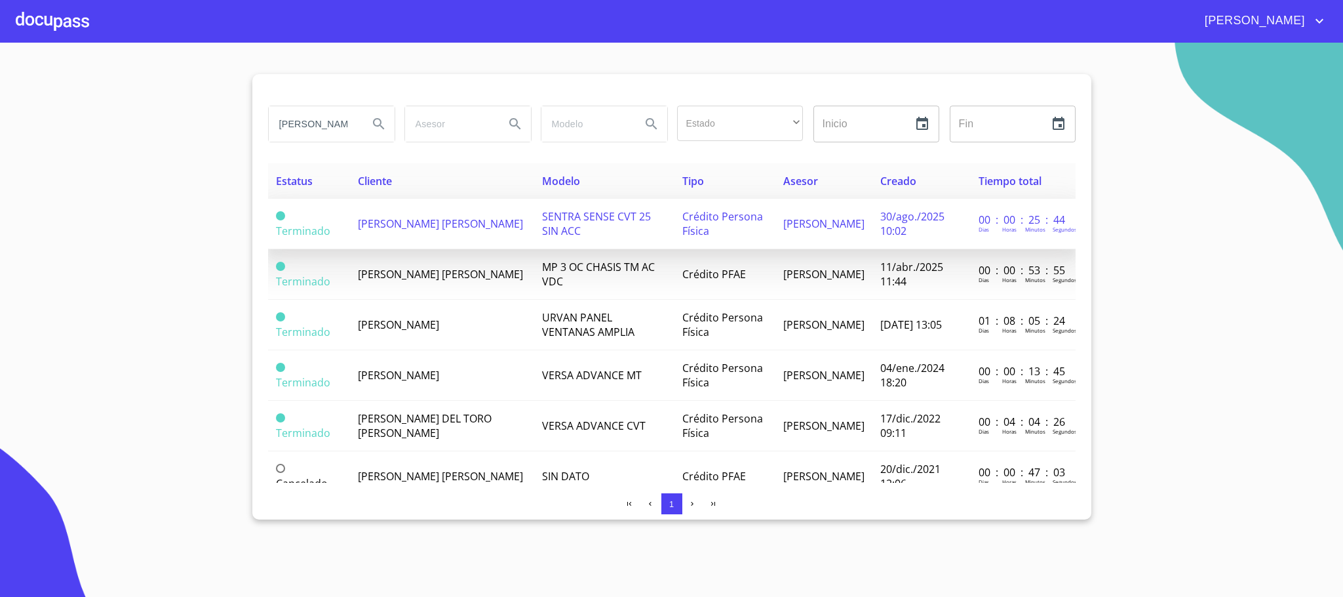
click at [416, 218] on span "[PERSON_NAME] [PERSON_NAME]" at bounding box center [440, 223] width 165 height 14
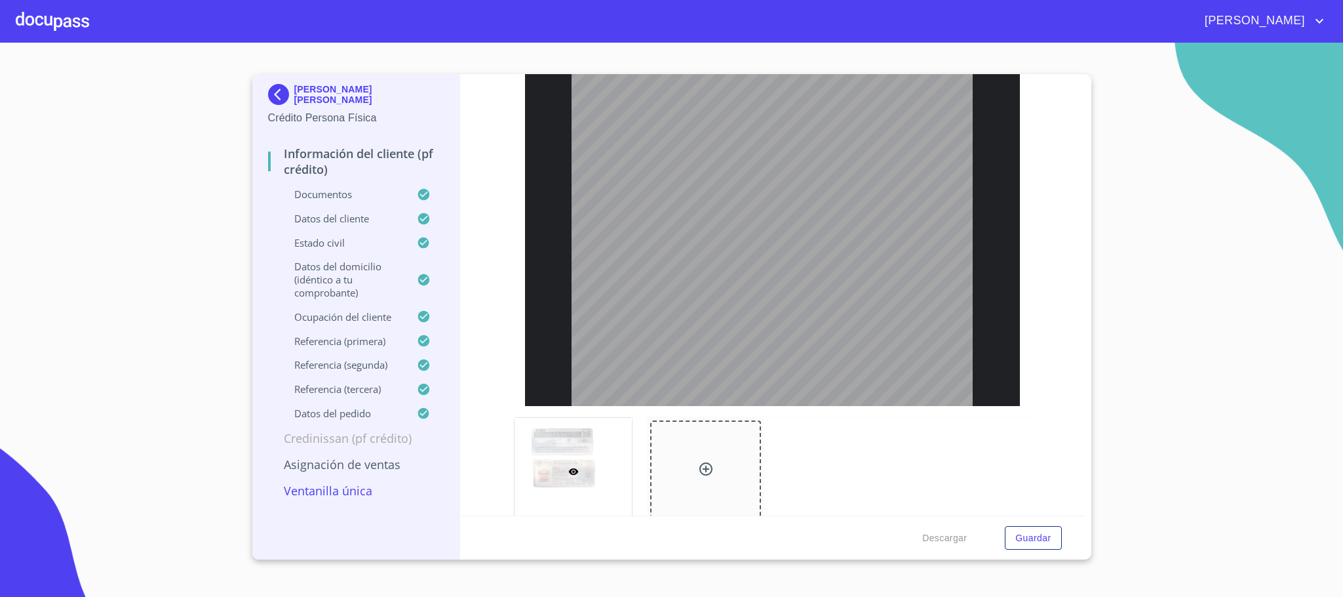
scroll to position [295, 0]
